Goal: Information Seeking & Learning: Learn about a topic

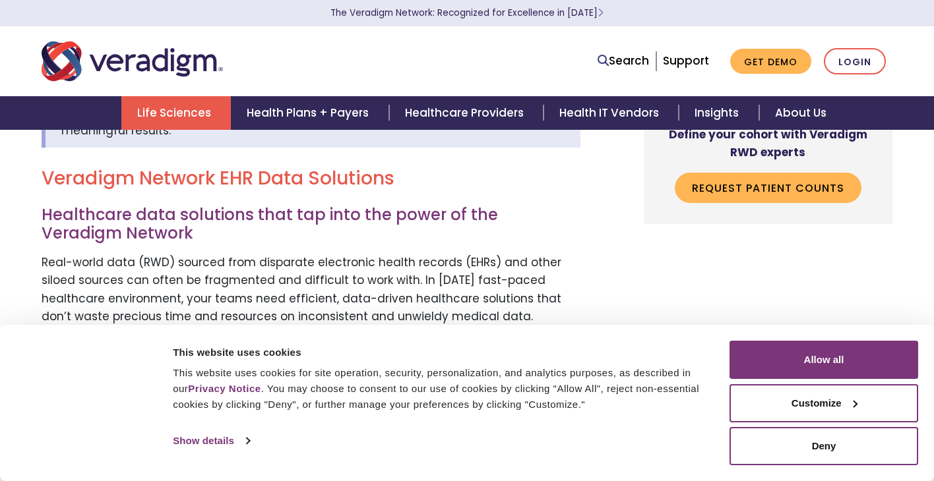
scroll to position [400, 0]
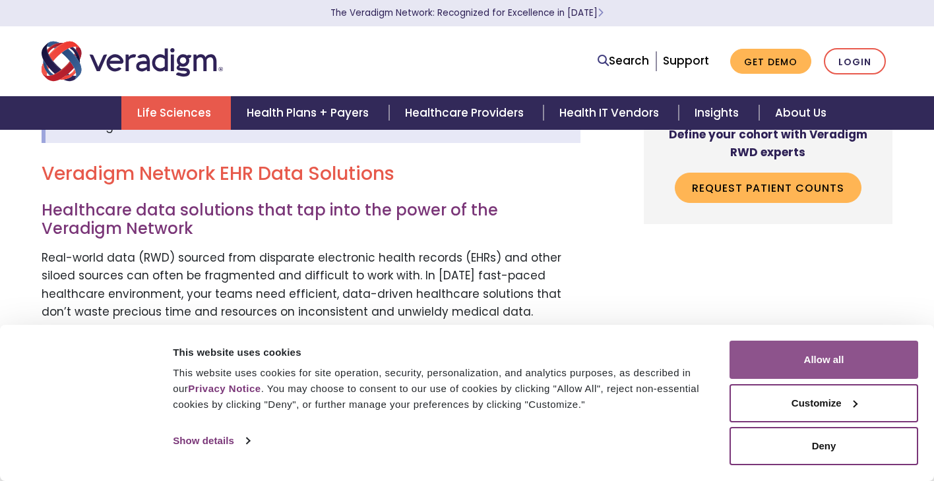
click at [764, 366] on button "Allow all" at bounding box center [823, 360] width 189 height 38
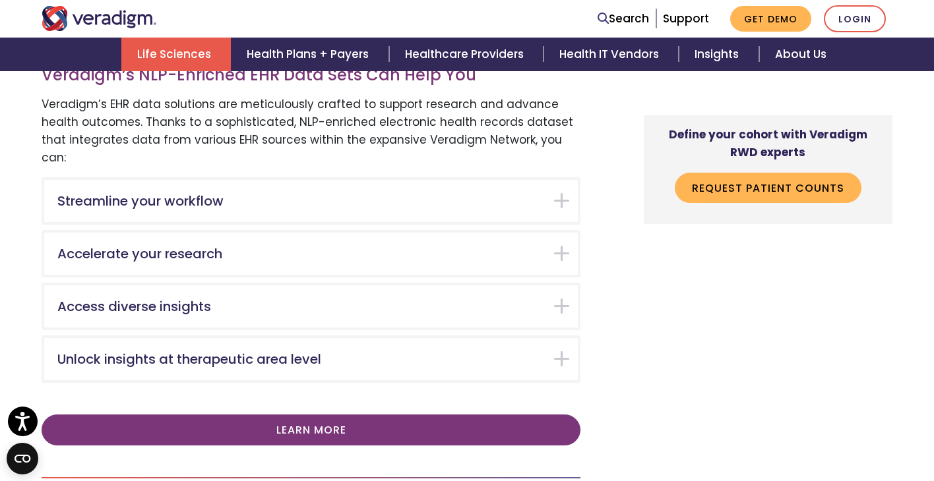
scroll to position [2223, 0]
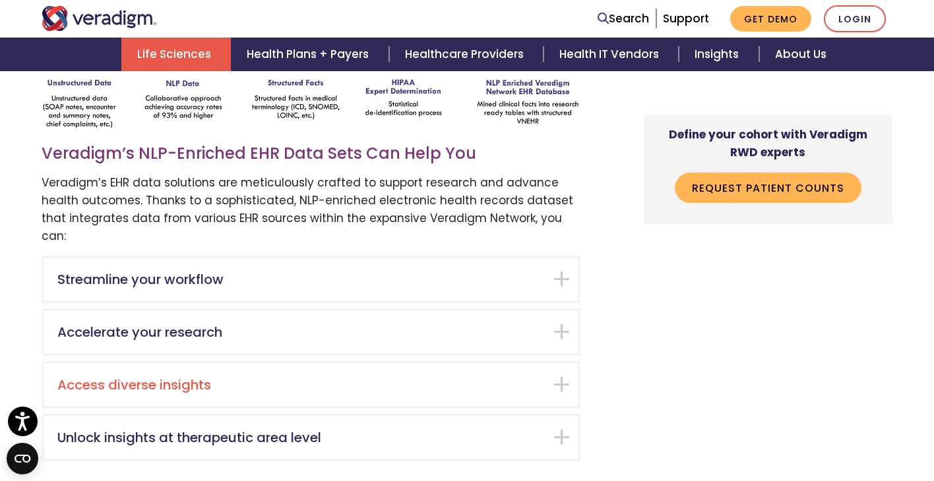
click at [335, 377] on h5 "Access diverse insights" at bounding box center [300, 385] width 487 height 16
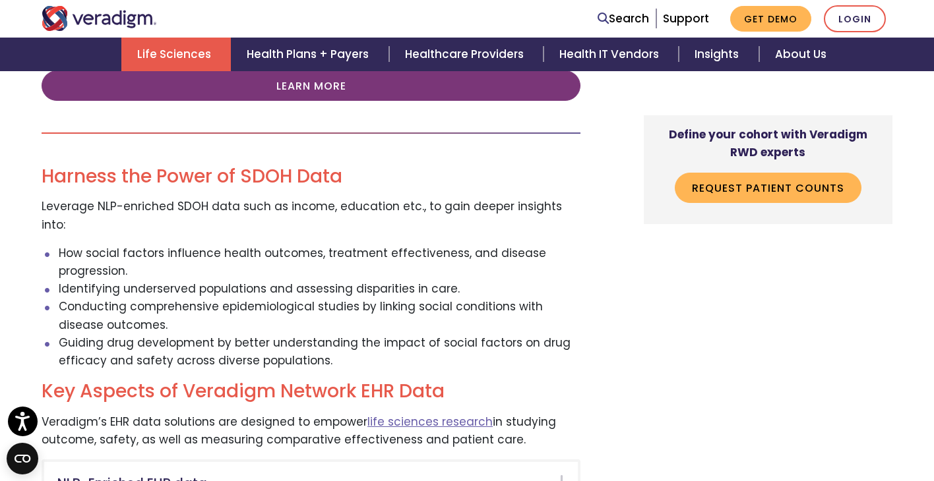
scroll to position [2715, 0]
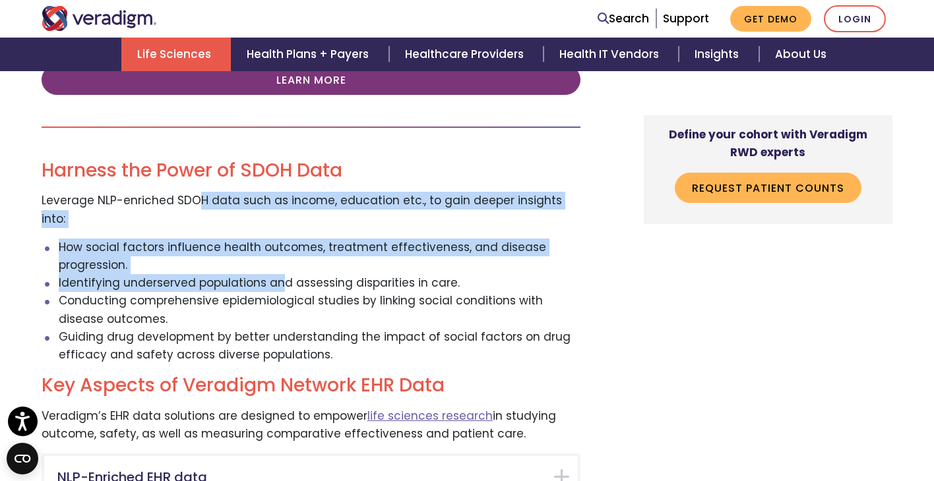
drag, startPoint x: 196, startPoint y: 160, endPoint x: 276, endPoint y: 234, distance: 108.7
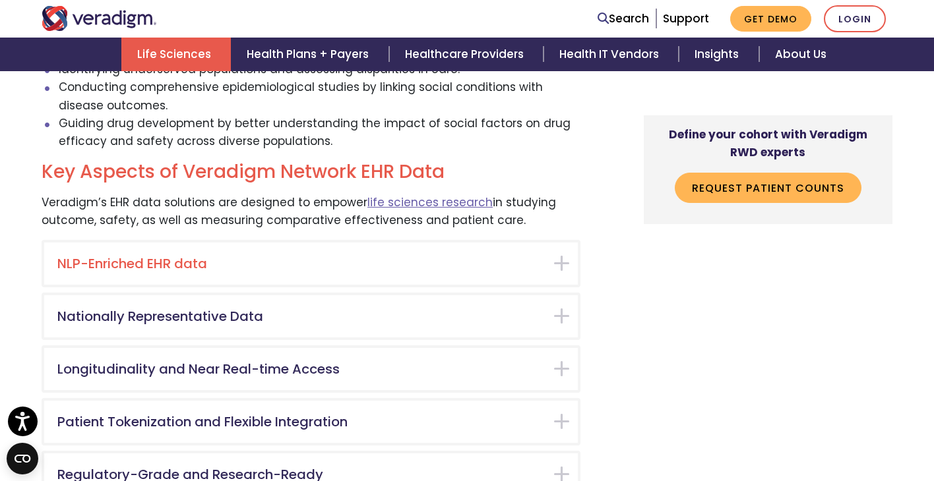
click at [257, 243] on div "NLP-Enriched EHR data" at bounding box center [310, 264] width 533 height 42
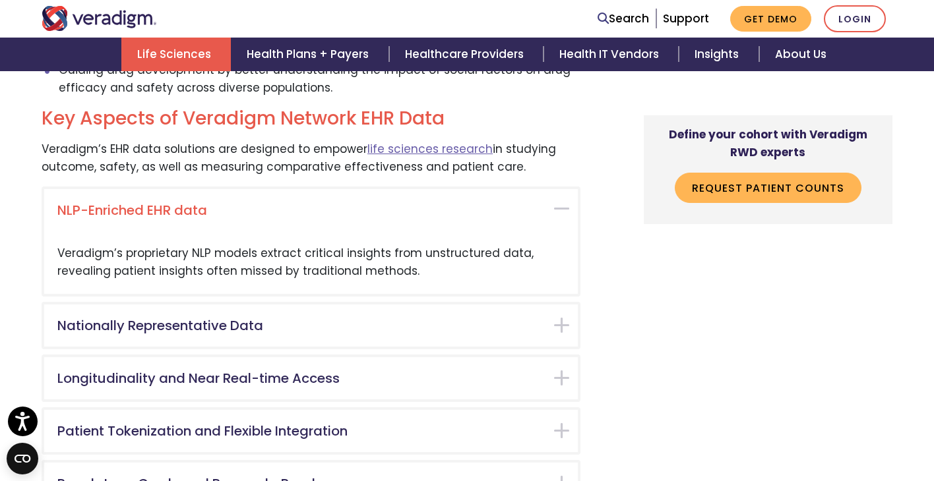
click at [257, 231] on div "Veradigm’s proprietary NLP models extract critical insights from unstructured d…" at bounding box center [310, 262] width 533 height 62
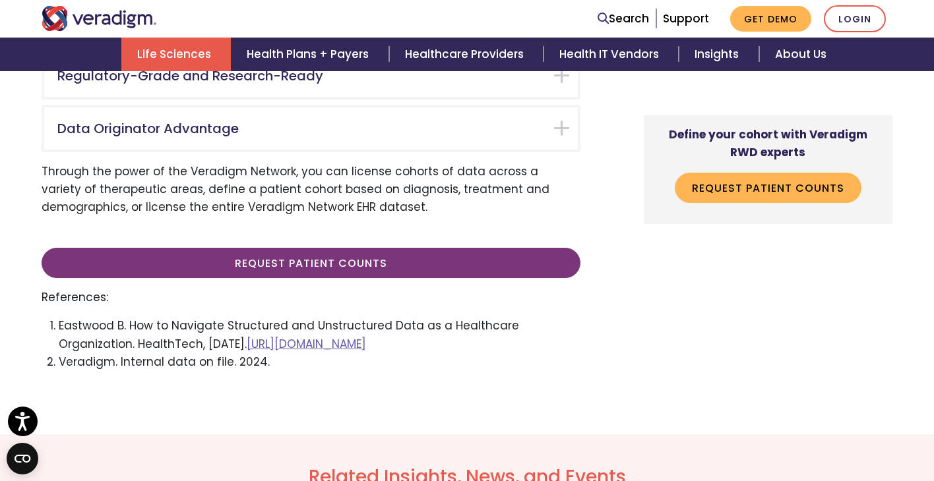
scroll to position [3399, 0]
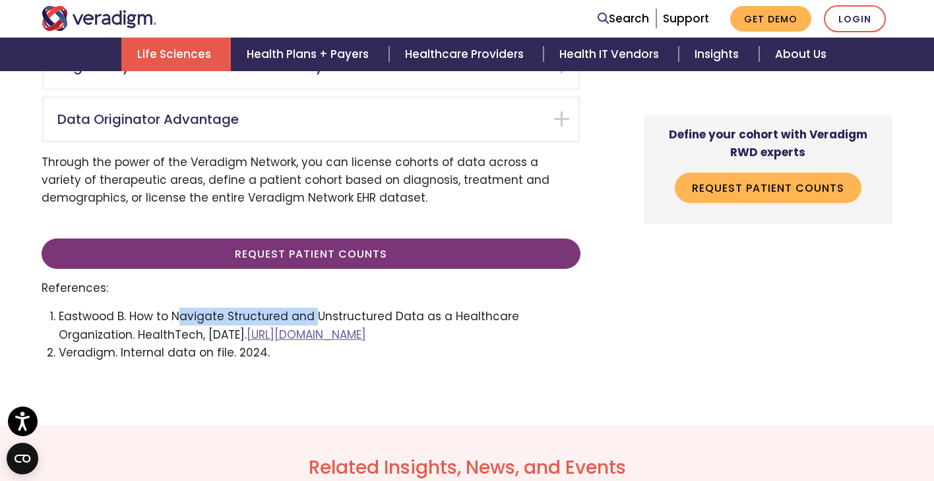
drag, startPoint x: 173, startPoint y: 263, endPoint x: 309, endPoint y: 263, distance: 135.2
click at [309, 308] on li "Eastwood B. How to Navigate Structured and Unstructured Data as a Healthcare Or…" at bounding box center [320, 326] width 522 height 36
click at [150, 308] on li "Eastwood B. How to Navigate Structured and Unstructured Data as a Healthcare Or…" at bounding box center [320, 326] width 522 height 36
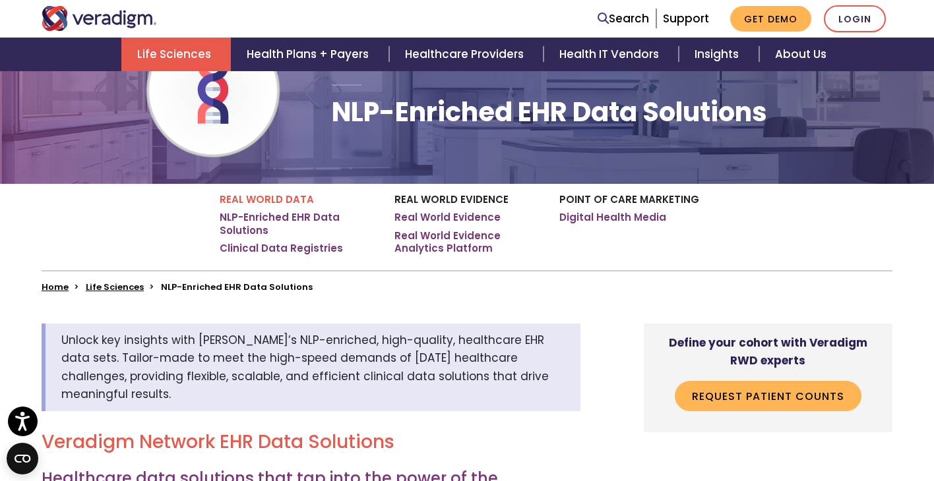
scroll to position [145, 0]
